Goal: Communication & Community: Share content

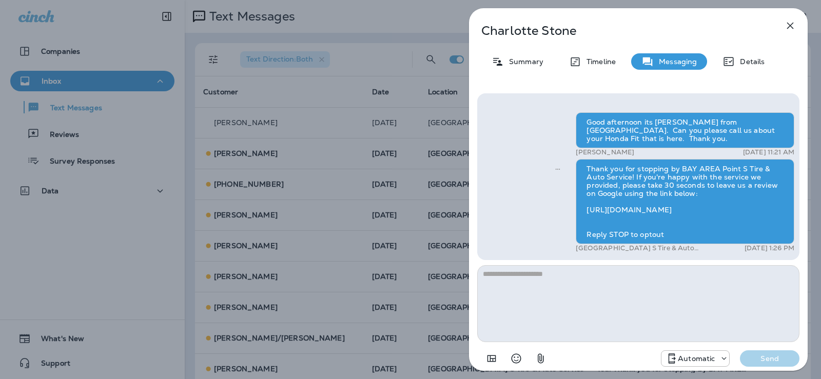
click at [791, 27] on icon "button" at bounding box center [790, 26] width 7 height 7
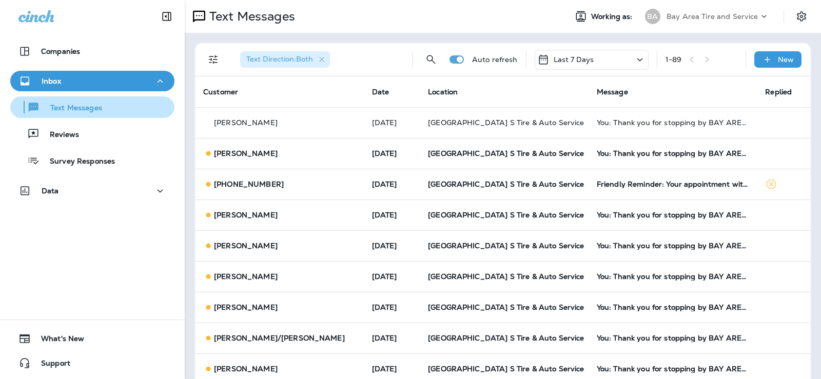
click at [58, 109] on p "Text Messages" at bounding box center [71, 109] width 62 height 10
click at [786, 63] on p "New" at bounding box center [786, 59] width 16 height 8
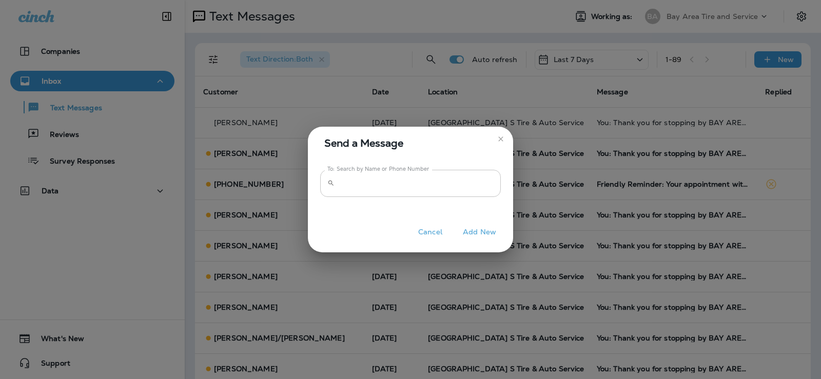
click at [370, 186] on input "To: Search by Name or Phone Number" at bounding box center [420, 183] width 162 height 27
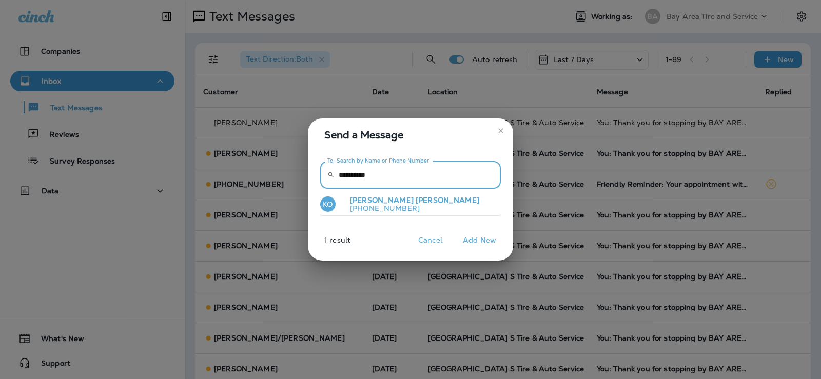
type input "**********"
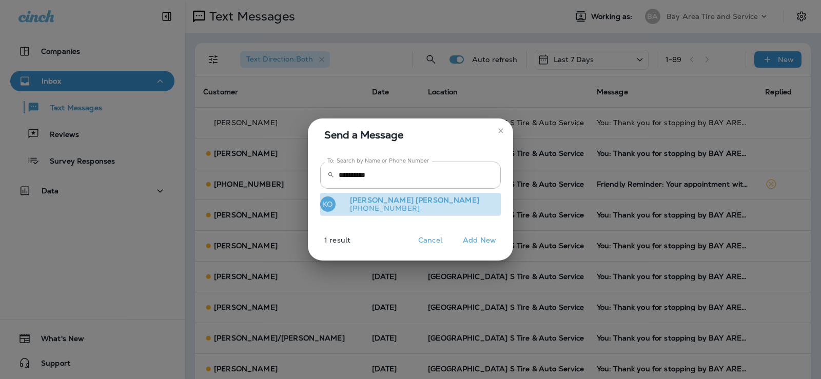
click at [416, 203] on span "Ordakowski" at bounding box center [448, 200] width 64 height 9
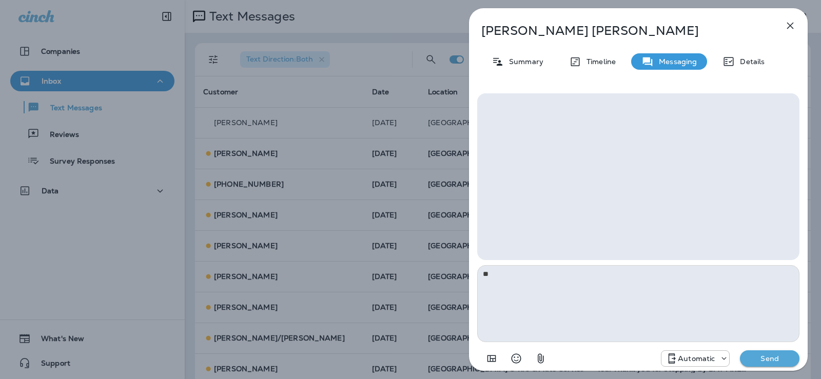
type textarea "*"
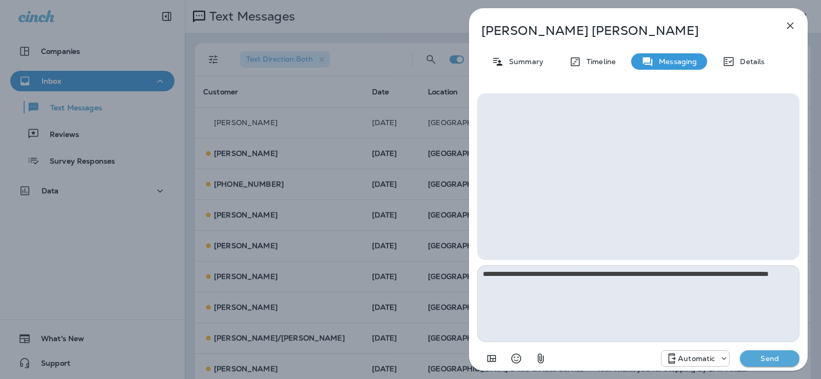
type textarea "**********"
click at [771, 357] on p "Send" at bounding box center [769, 358] width 43 height 9
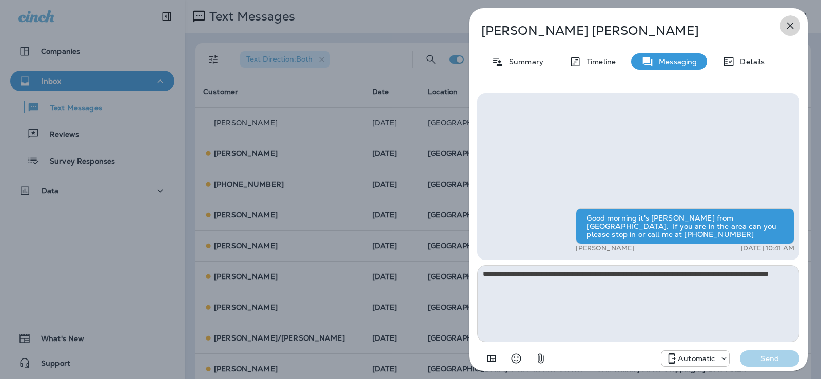
click at [791, 25] on icon "button" at bounding box center [790, 26] width 7 height 7
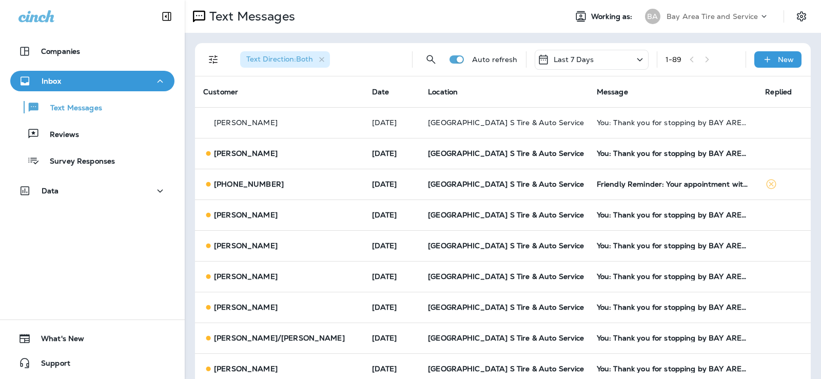
click at [281, 60] on span "Text Direction : Both" at bounding box center [279, 58] width 67 height 9
click at [111, 106] on div "Text Messages" at bounding box center [92, 107] width 156 height 15
click at [211, 57] on icon "Filters" at bounding box center [213, 59] width 9 height 9
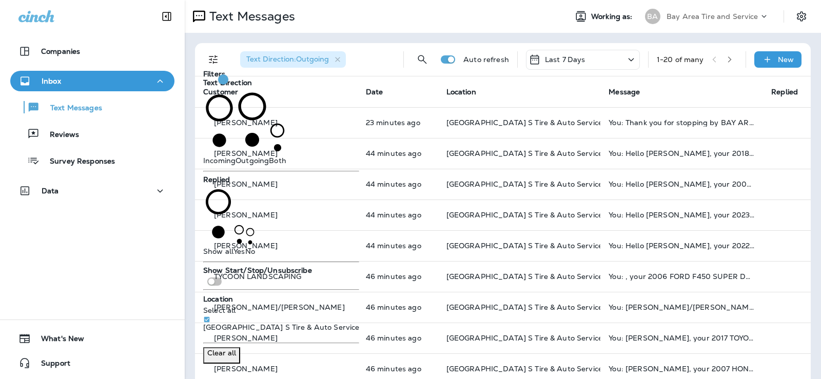
click at [384, 76] on div "Text Direction : Outgoing Auto refresh Last 7 Days 1 - 20 of many New" at bounding box center [503, 59] width 616 height 33
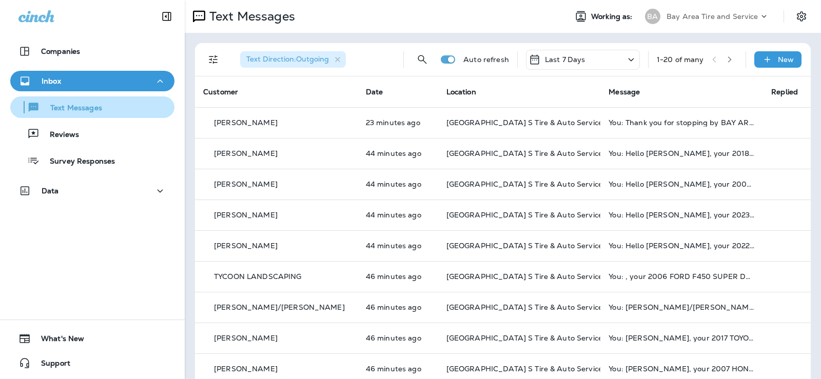
click at [88, 105] on p "Text Messages" at bounding box center [71, 109] width 62 height 10
click at [337, 60] on icon "button" at bounding box center [338, 59] width 9 height 9
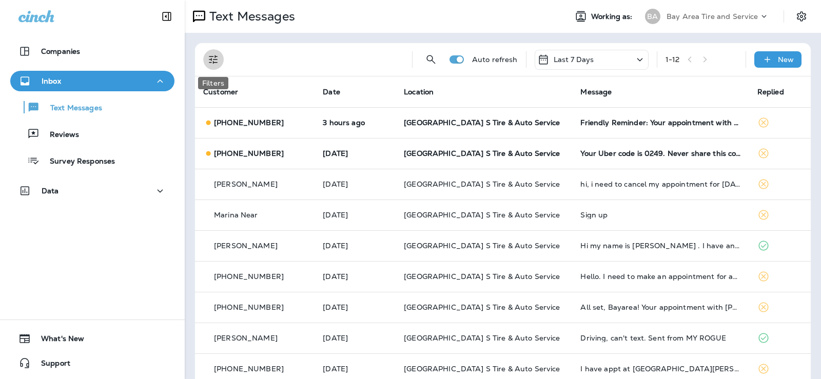
click at [214, 62] on icon "Filters" at bounding box center [213, 59] width 12 height 12
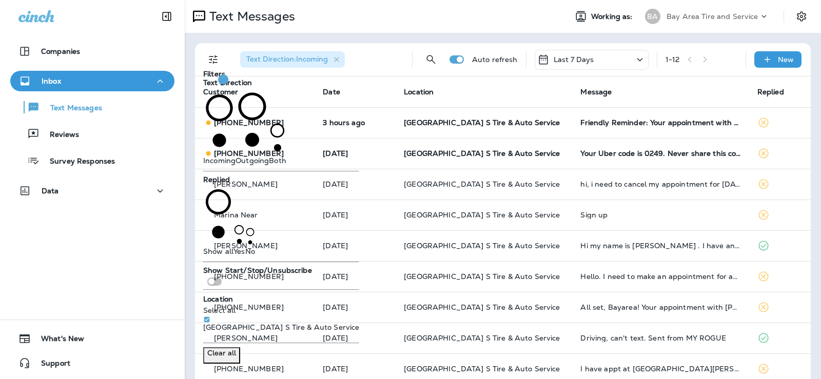
click at [374, 34] on div "Text Direction : Incoming Auto refresh Last 7 Days 1 - 12 New Customer Date Loc…" at bounding box center [503, 260] width 636 height 455
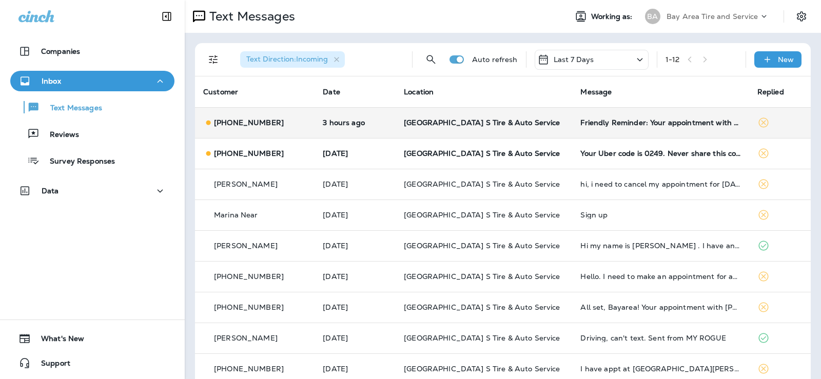
click at [475, 115] on td "[GEOGRAPHIC_DATA] S Tire & Auto Service" at bounding box center [484, 122] width 177 height 31
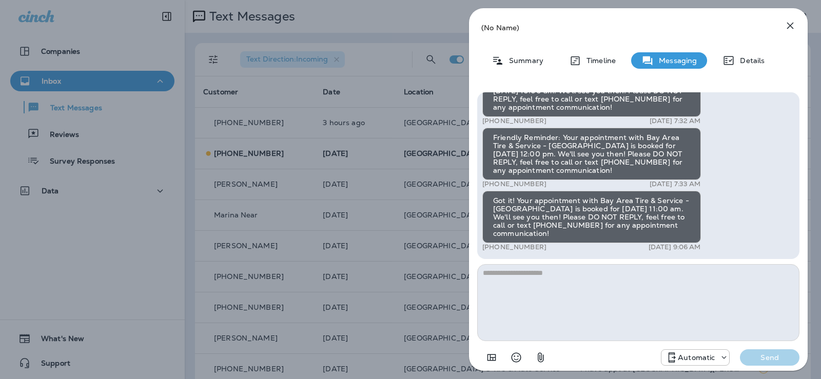
click at [412, 30] on div "(No Name) Summary Timeline Messaging Details Got it! Your appointment with Bay …" at bounding box center [410, 189] width 821 height 379
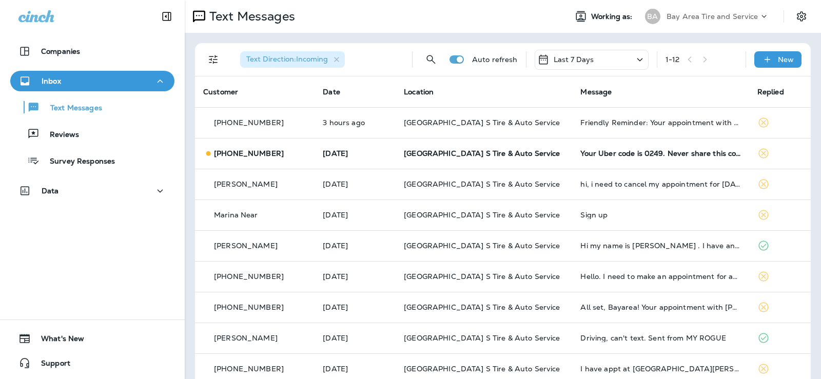
click at [735, 19] on p "Bay Area Tire and Service" at bounding box center [713, 16] width 92 height 8
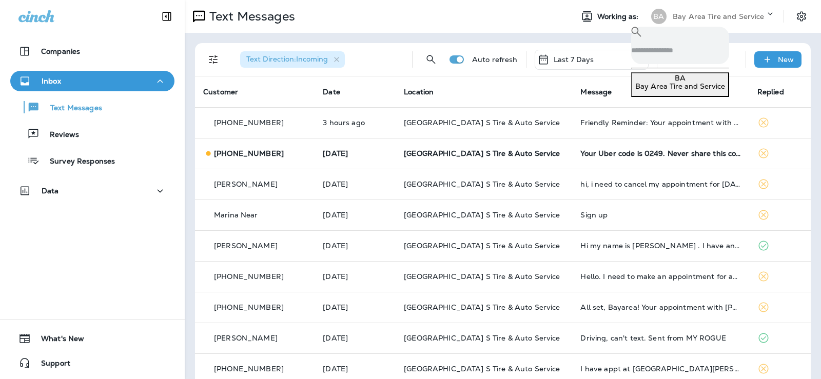
click at [735, 19] on p "Bay Area Tire and Service" at bounding box center [719, 16] width 92 height 8
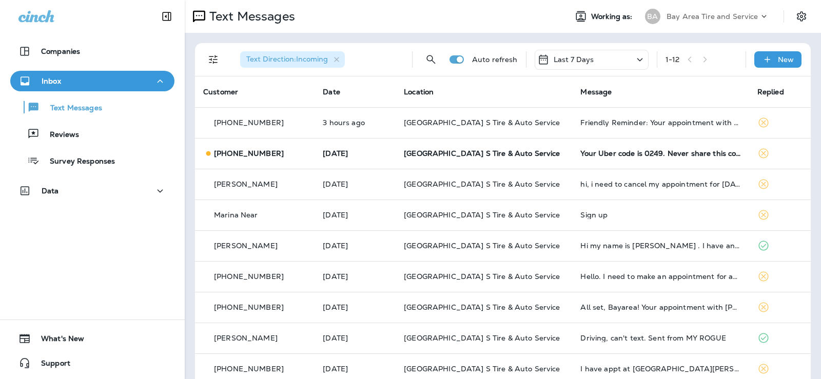
click at [216, 59] on icon "Filters" at bounding box center [213, 59] width 12 height 12
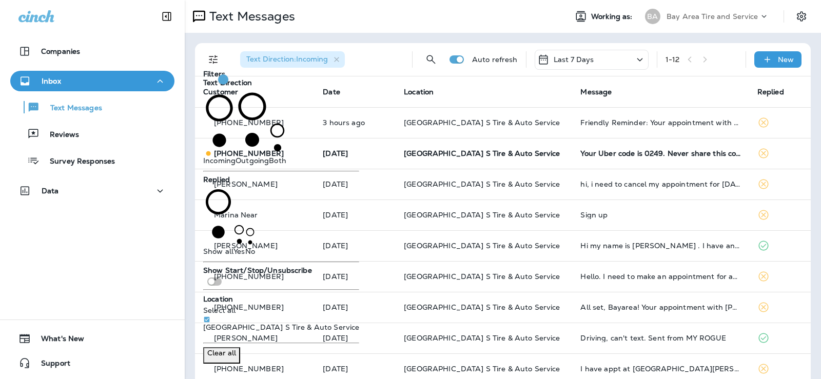
click at [398, 31] on div "Text Messages Working as: BA Bay Area Tire and Service" at bounding box center [503, 16] width 636 height 33
